Goal: Information Seeking & Learning: Learn about a topic

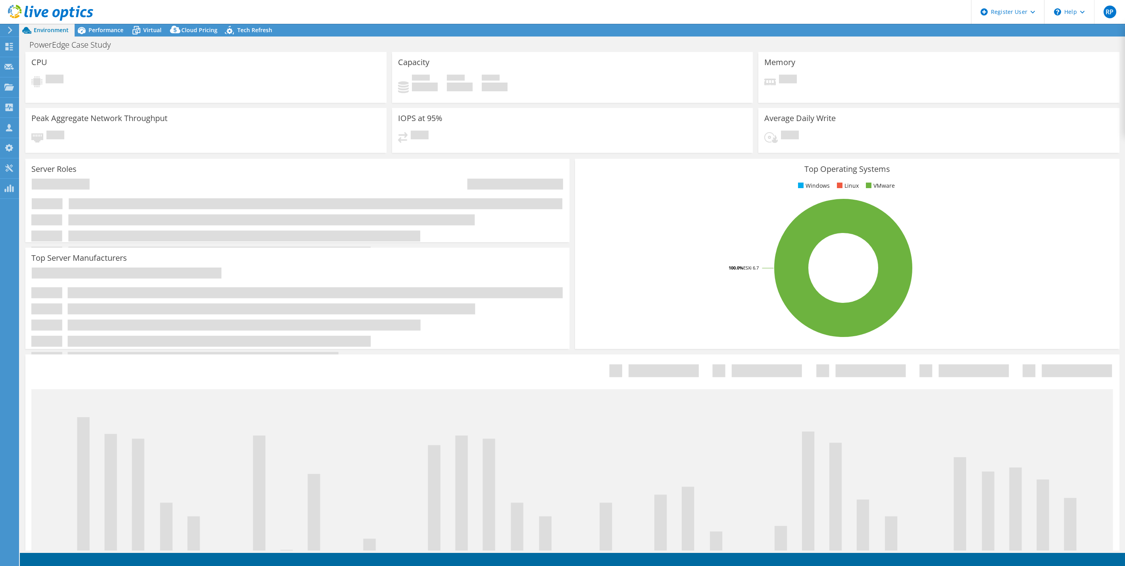
select select "USD"
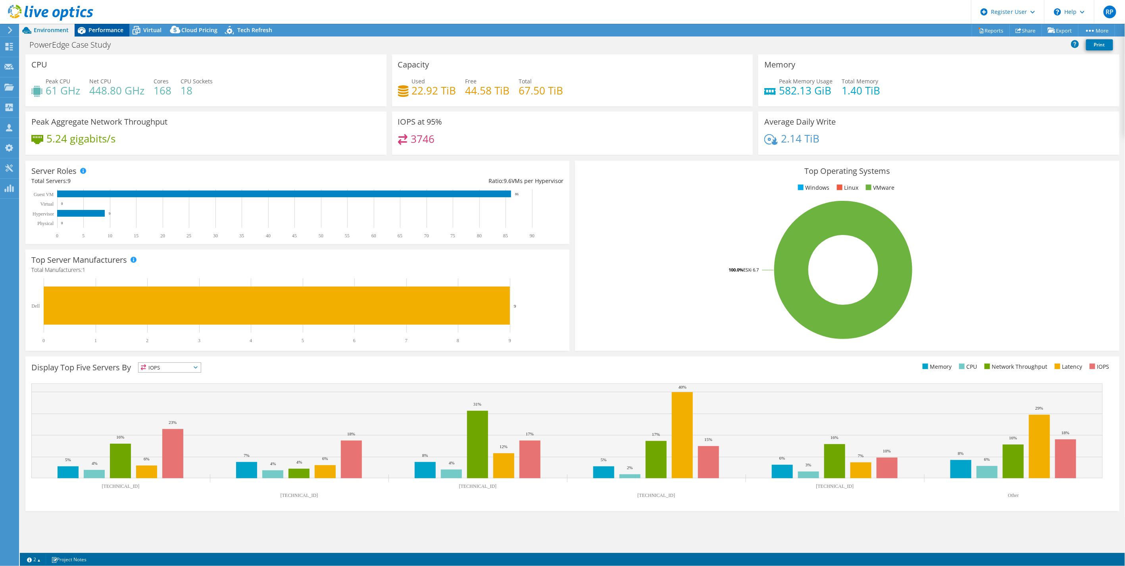
click at [98, 33] on span "Performance" at bounding box center [105, 30] width 35 height 8
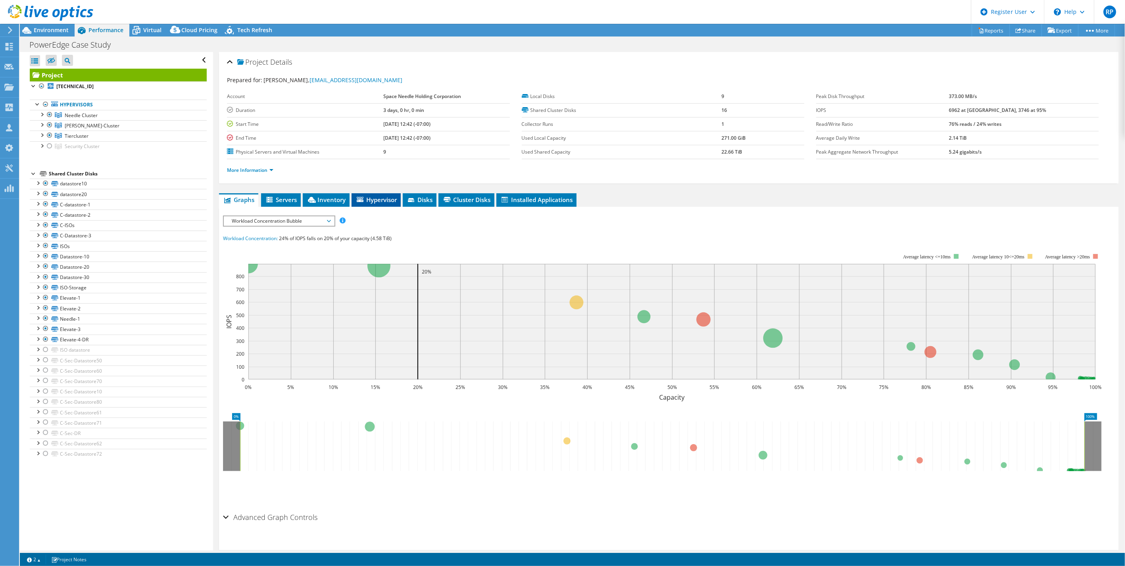
click at [359, 194] on li "Hypervisor" at bounding box center [375, 199] width 49 height 13
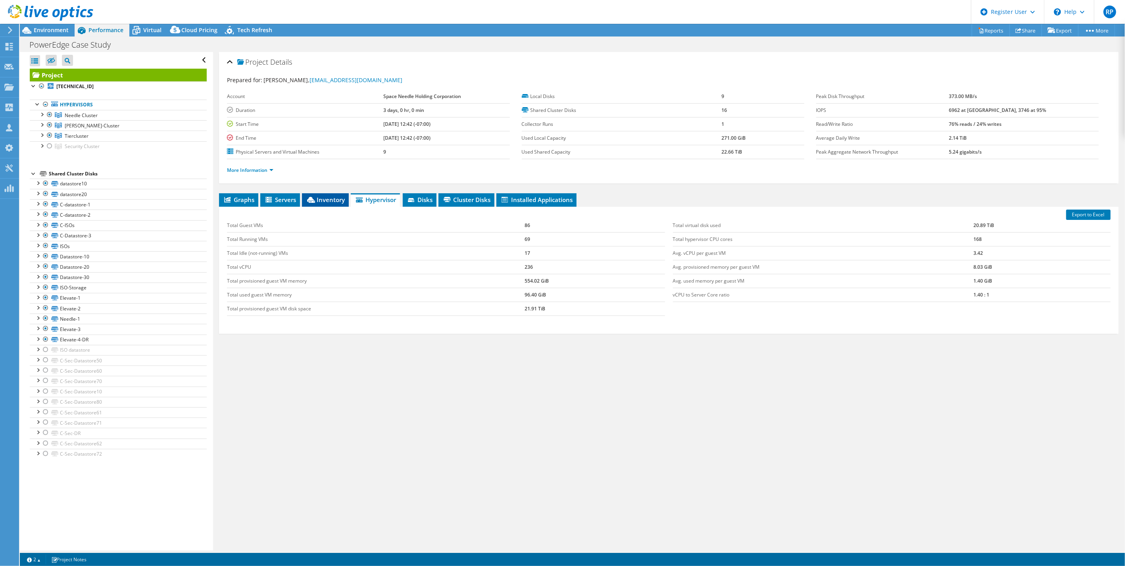
click at [326, 198] on span "Inventory" at bounding box center [325, 200] width 39 height 8
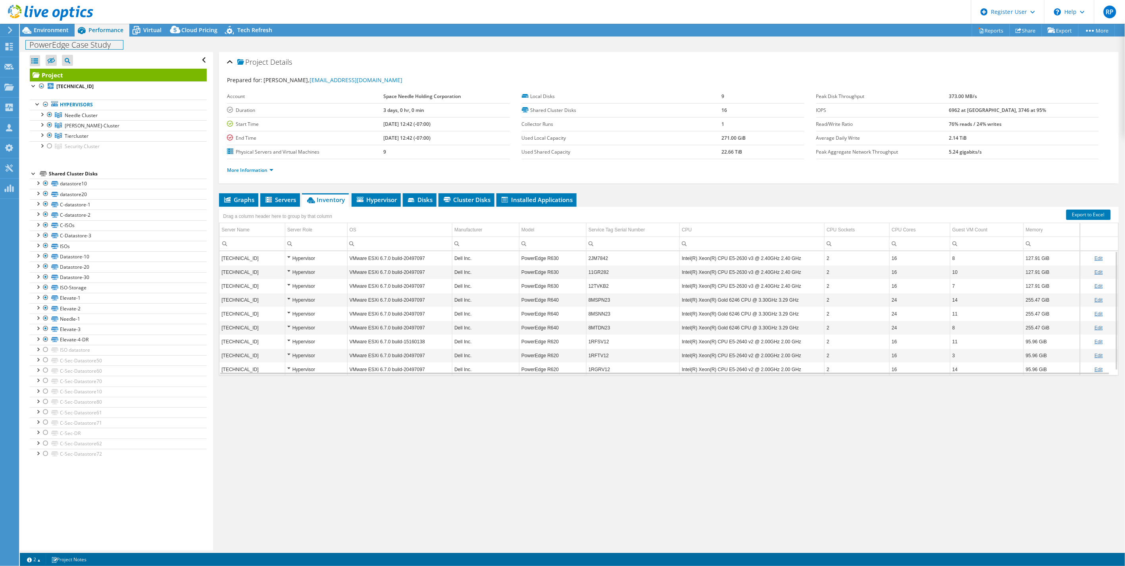
click at [48, 37] on div "PowerEdge Case Study Print" at bounding box center [572, 44] width 1105 height 15
click at [49, 33] on span "Environment" at bounding box center [51, 30] width 35 height 8
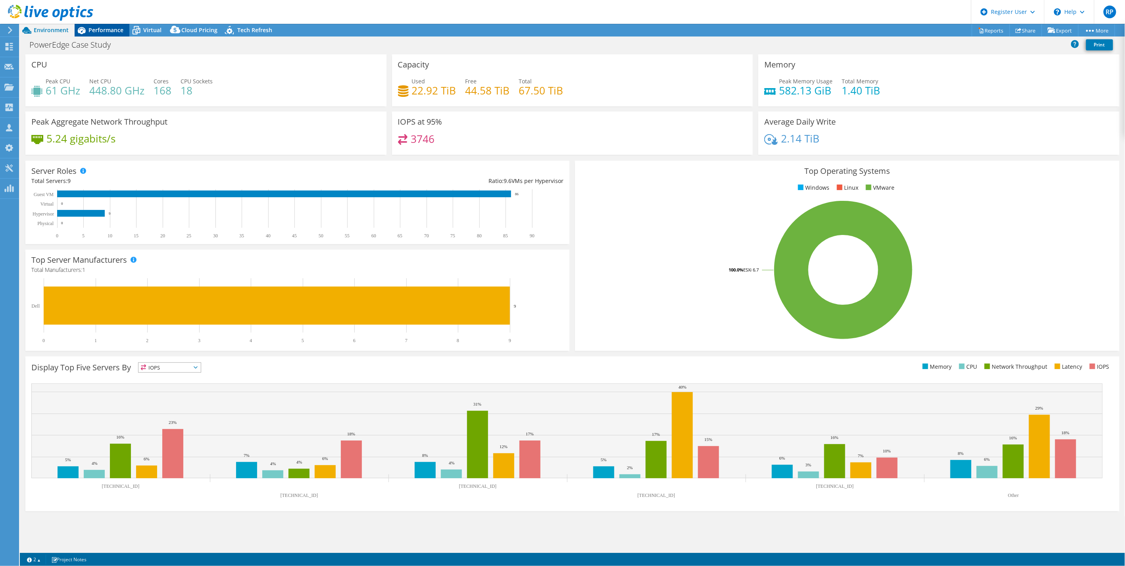
click at [103, 31] on span "Performance" at bounding box center [105, 30] width 35 height 8
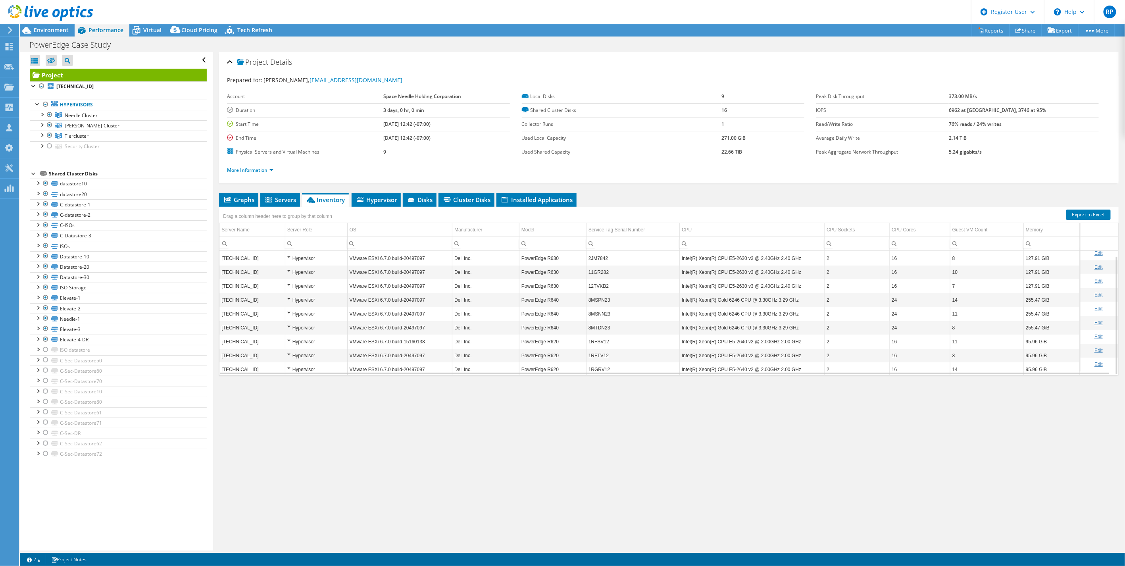
scroll to position [5, 0]
click at [152, 29] on span "Virtual" at bounding box center [152, 30] width 18 height 8
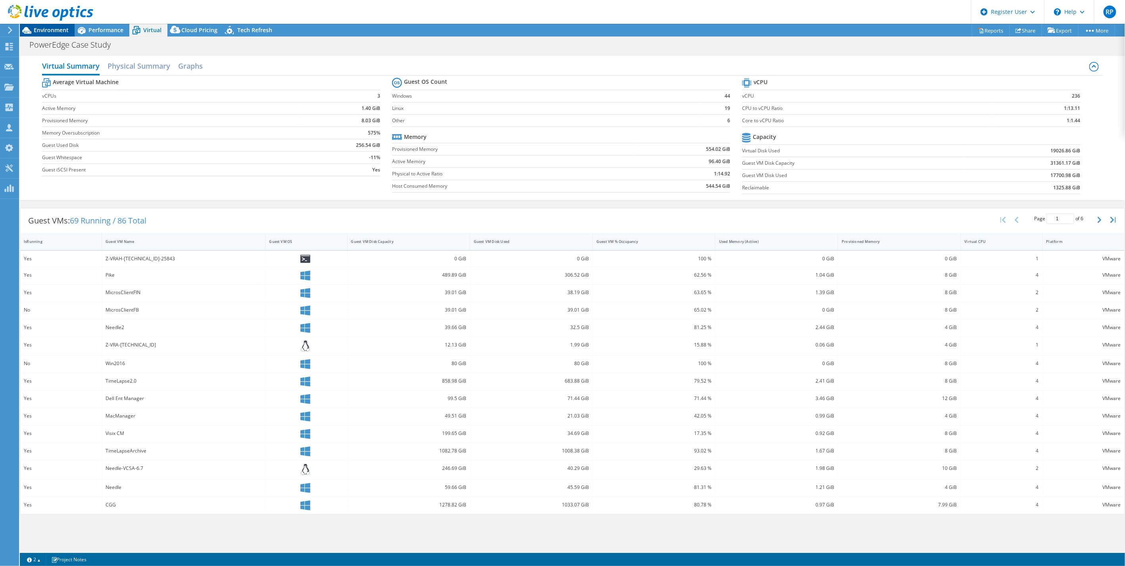
click at [57, 32] on span "Environment" at bounding box center [51, 30] width 35 height 8
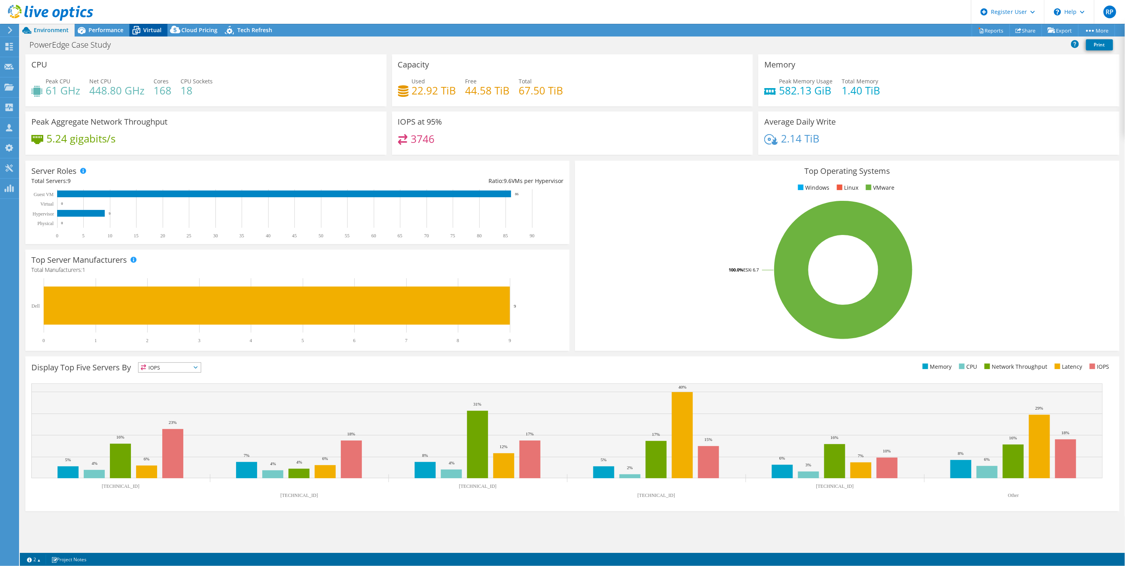
click at [152, 29] on span "Virtual" at bounding box center [152, 30] width 18 height 8
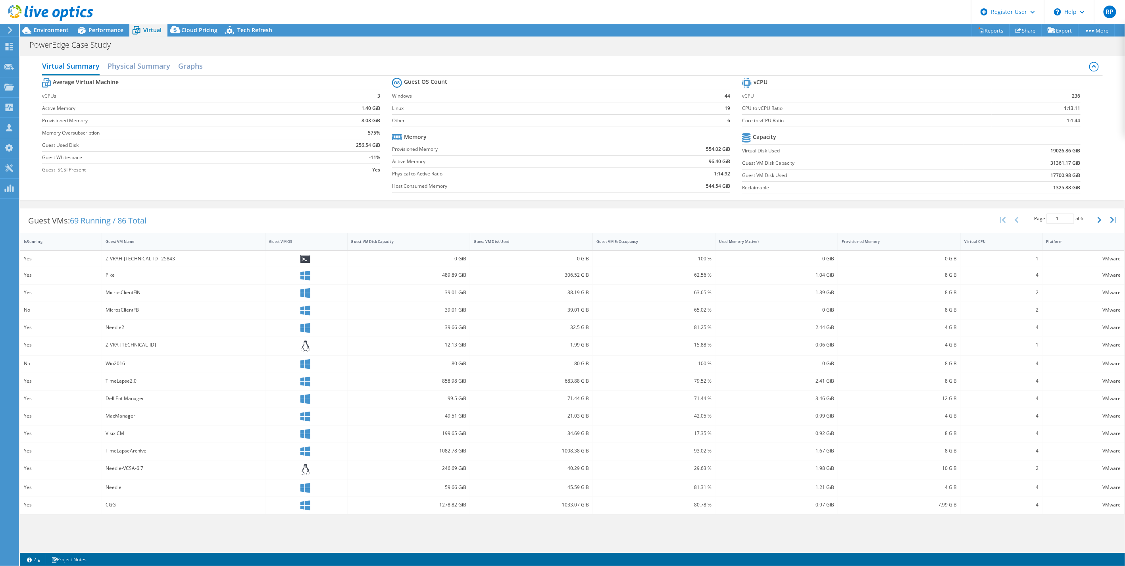
click at [325, 115] on td "8.03 GiB" at bounding box center [339, 120] width 81 height 12
